Goal: Task Accomplishment & Management: Complete application form

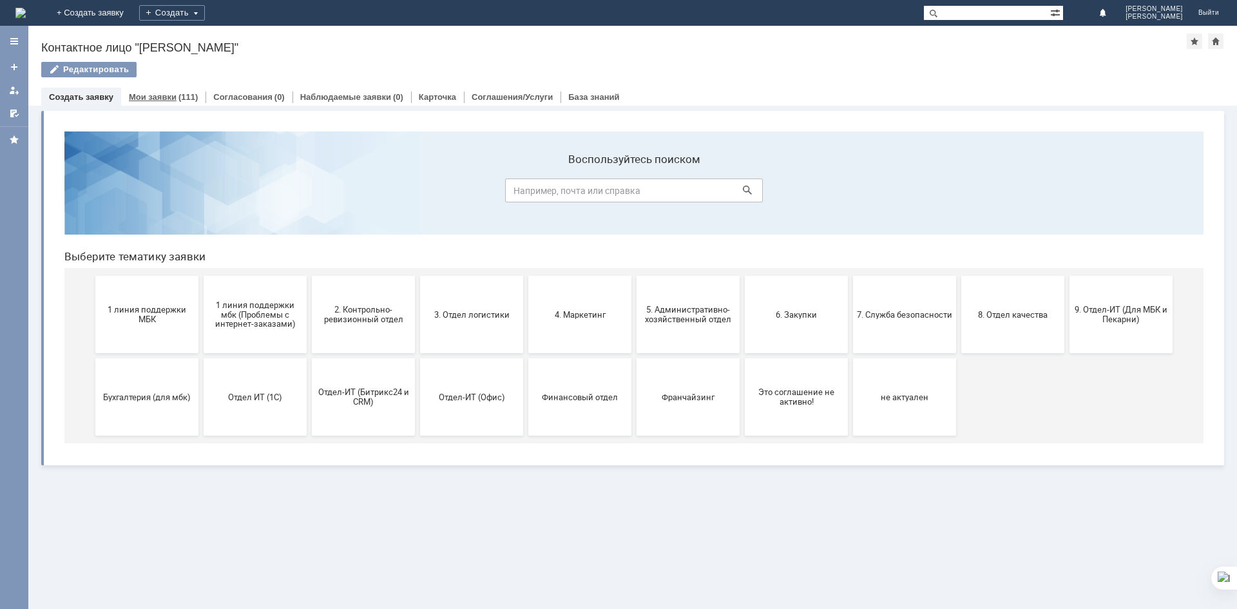
click at [158, 93] on link "Мои заявки" at bounding box center [153, 97] width 48 height 10
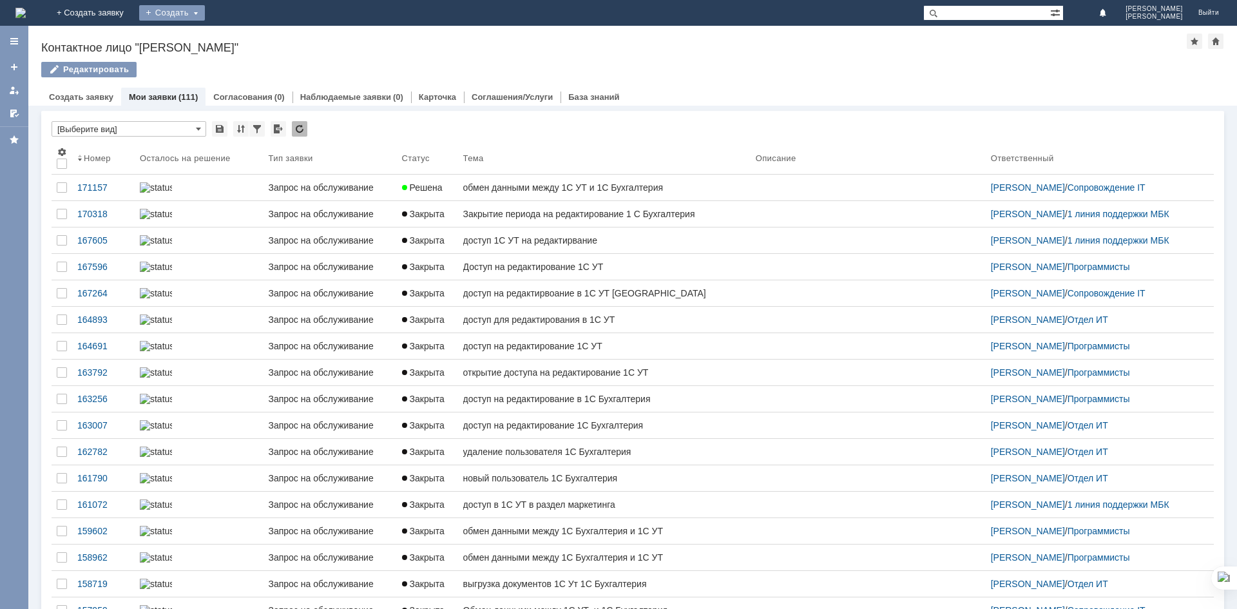
click at [205, 12] on div "Создать" at bounding box center [172, 12] width 66 height 15
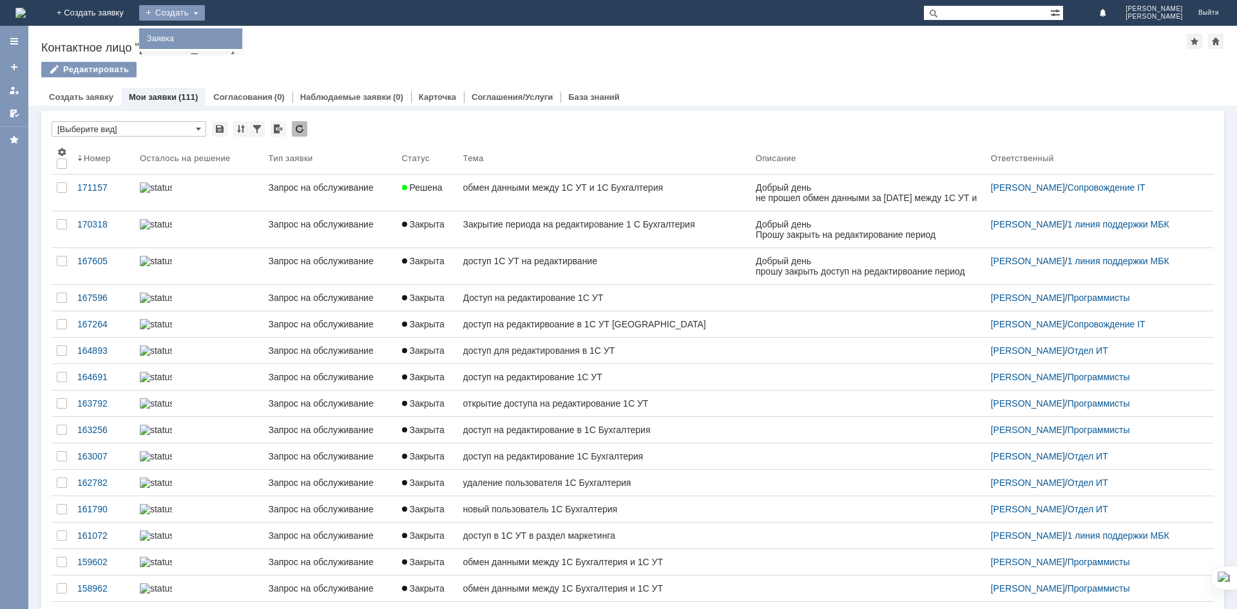
click at [240, 34] on link "Заявка" at bounding box center [191, 38] width 98 height 15
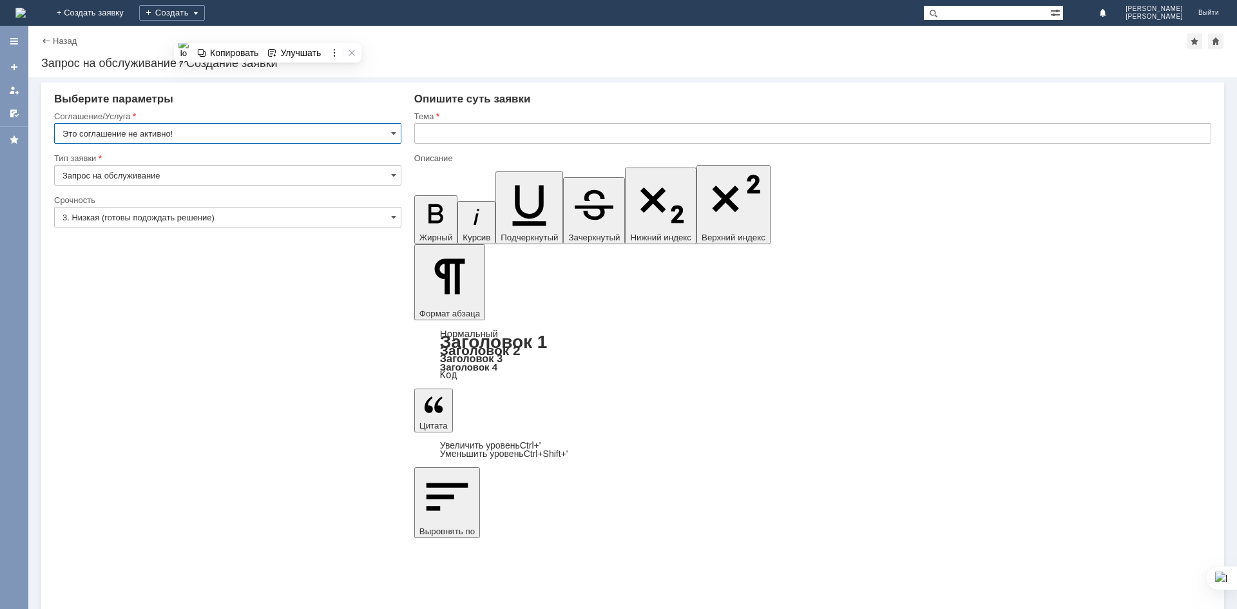
click at [234, 128] on input "Это соглашение не активно!" at bounding box center [227, 133] width 347 height 21
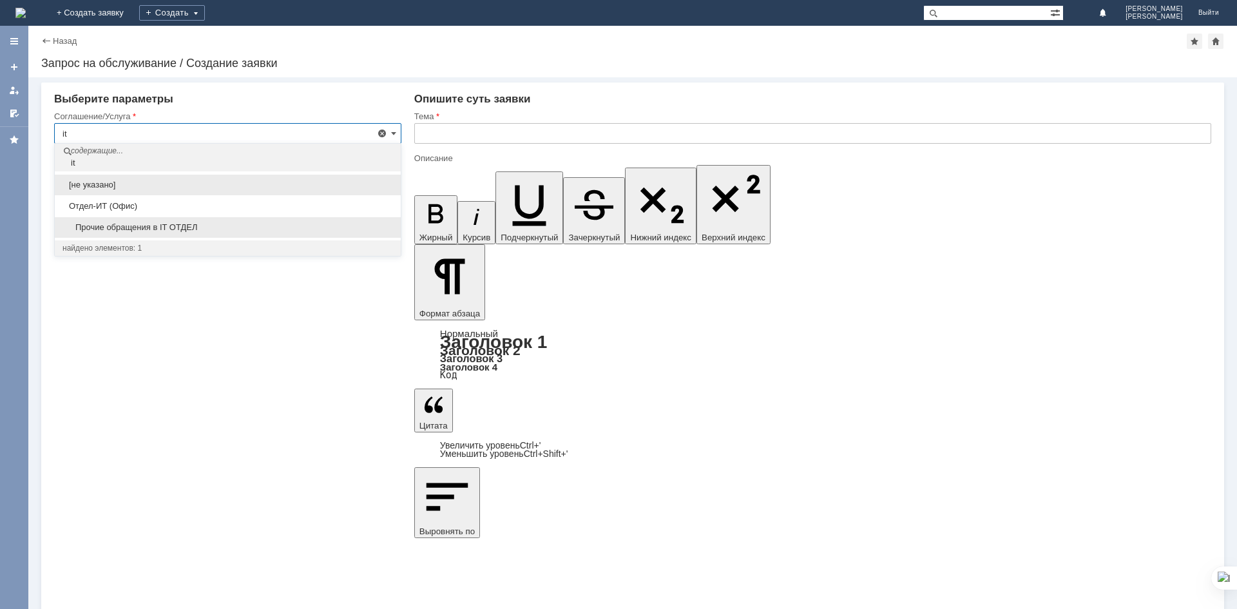
click at [215, 227] on span "Прочие обращения в IT ОТДЕЛ" at bounding box center [227, 227] width 330 height 10
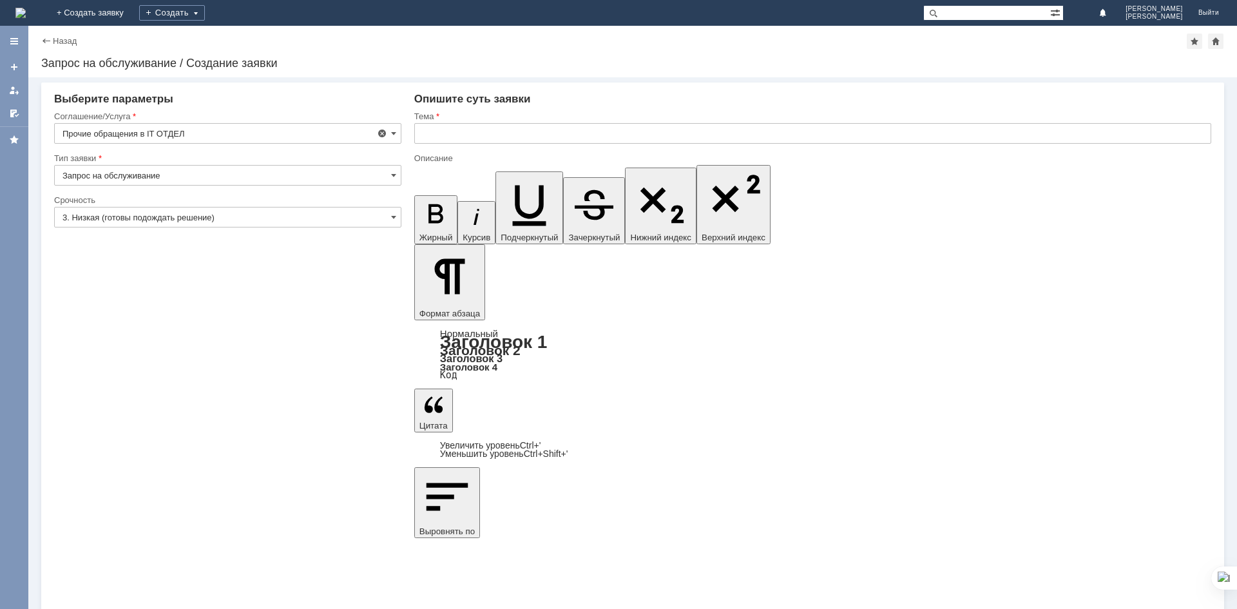
type input "Прочие обращения в IT ОТДЕЛ"
click at [157, 222] on input "3. Низкая (готовы подождать решение)" at bounding box center [227, 217] width 347 height 21
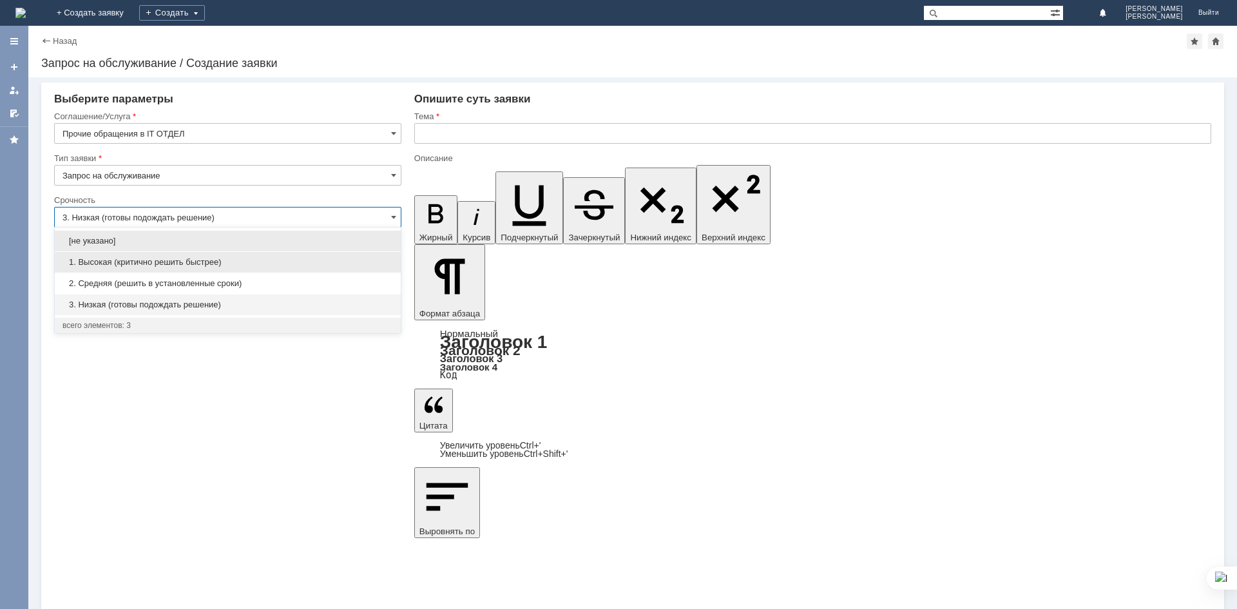
click at [153, 260] on span "1. Высокая (критично решить быстрее)" at bounding box center [227, 262] width 330 height 10
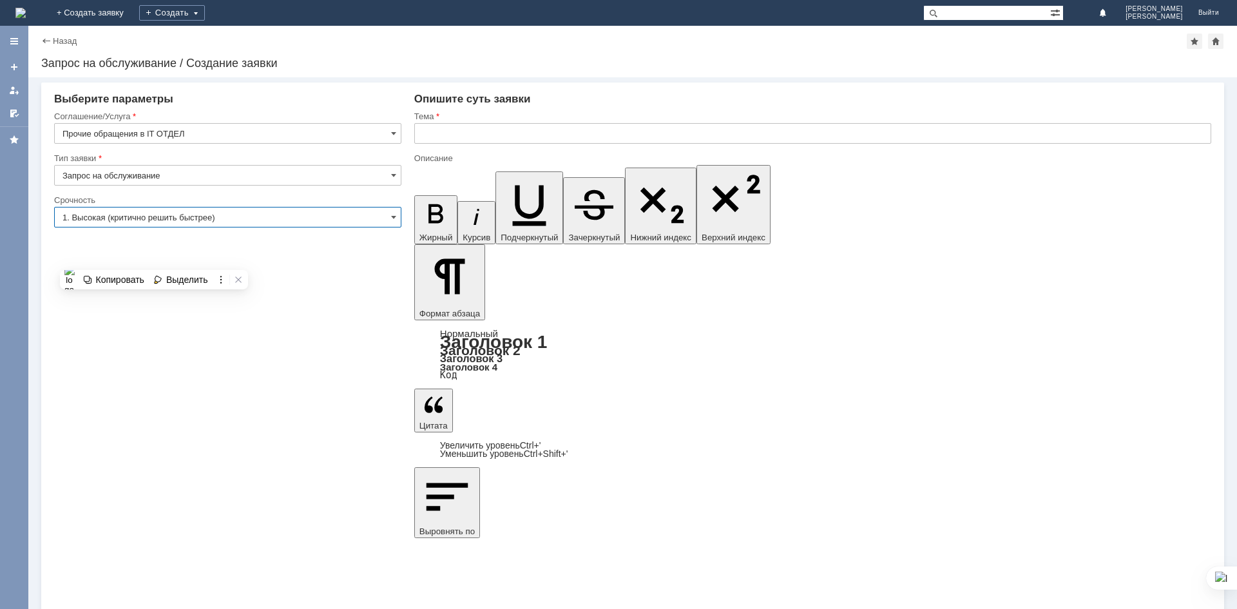
type input "1. Высокая (критично решить быстрее)"
click at [484, 137] on input "text" at bounding box center [812, 133] width 797 height 21
drag, startPoint x: 577, startPoint y: 137, endPoint x: 0, endPoint y: -1, distance: 592.9
click at [0, 0] on html "Идет загрузка, пожалуйста, подождите. На домашнюю + Создать заявку Создать Литв…" at bounding box center [618, 304] width 1237 height 609
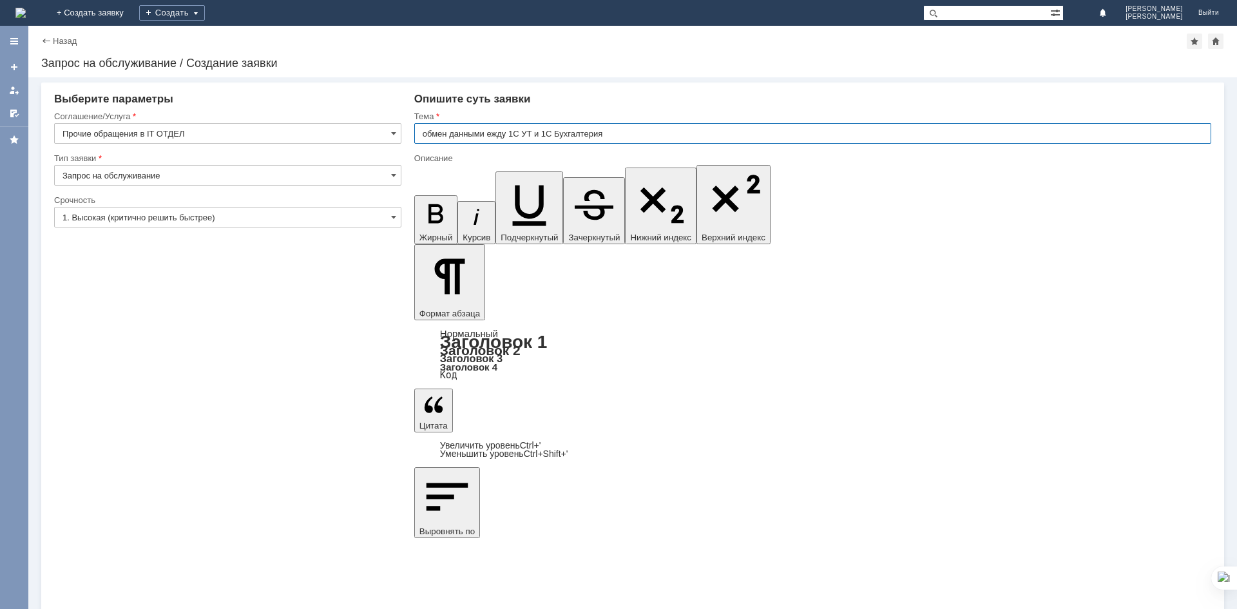
type input "обмен данными ежду 1С УТ и 1С Бухгалтерия"
click at [621, 132] on input "обмен данными ежду 1С УТ и 1С Бухгалтерия" at bounding box center [812, 133] width 797 height 21
drag, startPoint x: 634, startPoint y: 135, endPoint x: 0, endPoint y: 97, distance: 635.0
click at [0, 97] on div "Версия: 4.18.0.9.26.1362 (1362) © NAUMEN 2001-2025 Назад | Запрос на обслуживан…" at bounding box center [618, 317] width 1237 height 583
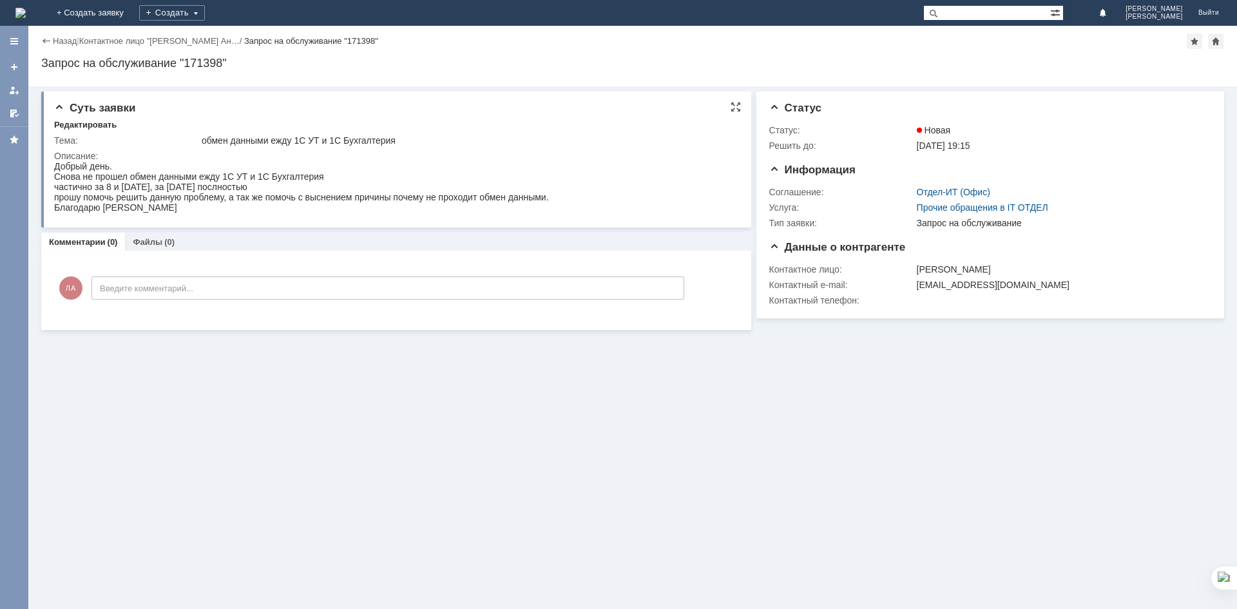
click at [422, 149] on td "Описание:" at bounding box center [394, 182] width 680 height 69
click at [260, 216] on td "Описание:" at bounding box center [394, 182] width 680 height 69
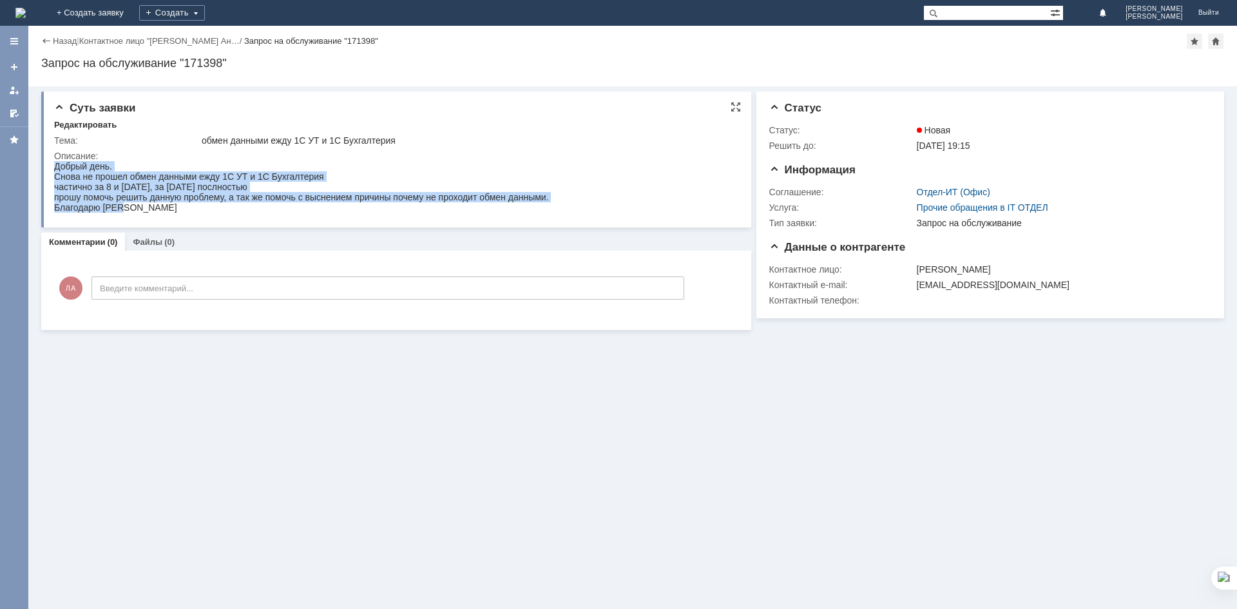
drag, startPoint x: 151, startPoint y: 209, endPoint x: 137, endPoint y: 317, distance: 108.4
click at [82, 161] on html "Добрый день. Снова не прошел обмен данными ежду 1С УТ и 1С Бухгалтерия частично…" at bounding box center [393, 187] width 679 height 52
click at [392, 198] on div "прошу помочь решить данную проблему, а так же помочь с выснением причины почему…" at bounding box center [301, 197] width 495 height 10
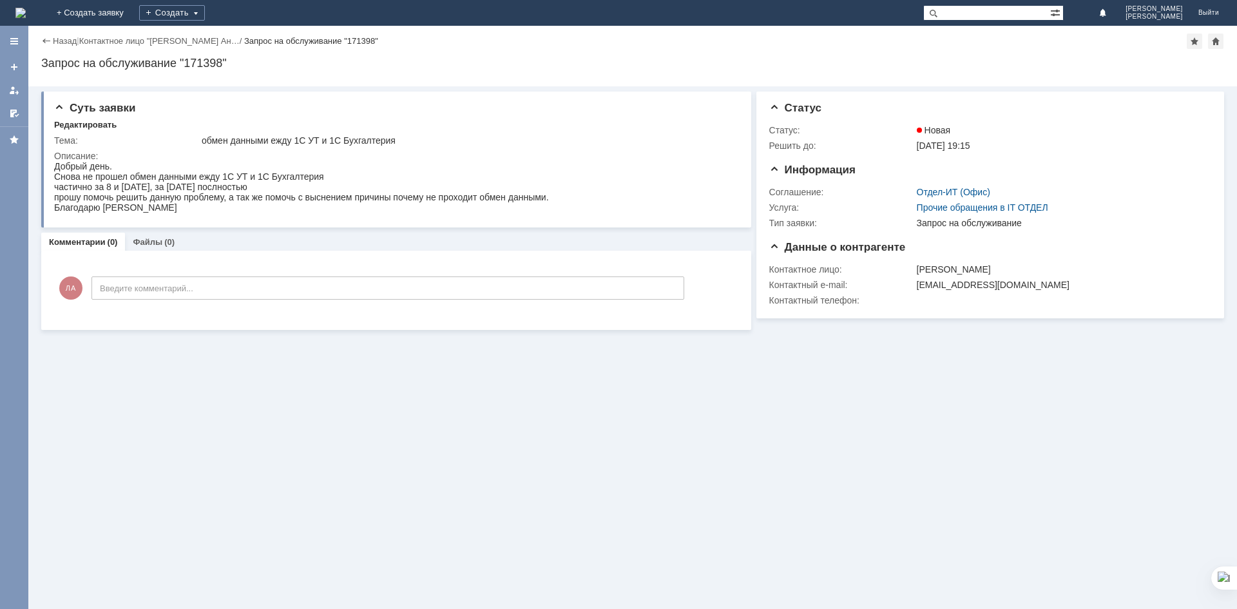
click at [226, 472] on div "Суть заявки Редактировать Тема: обмен данными ежду 1С УТ и 1С Бухгалтерия Описа…" at bounding box center [632, 347] width 1209 height 522
click at [67, 37] on link "Назад" at bounding box center [65, 41] width 24 height 10
